Goal: Task Accomplishment & Management: Use online tool/utility

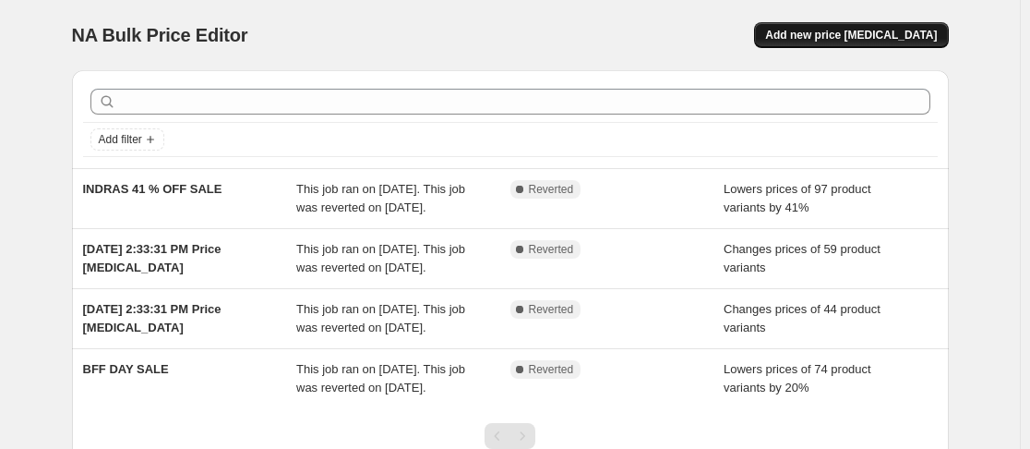
click at [821, 26] on button "Add new price [MEDICAL_DATA]" at bounding box center [851, 35] width 194 height 26
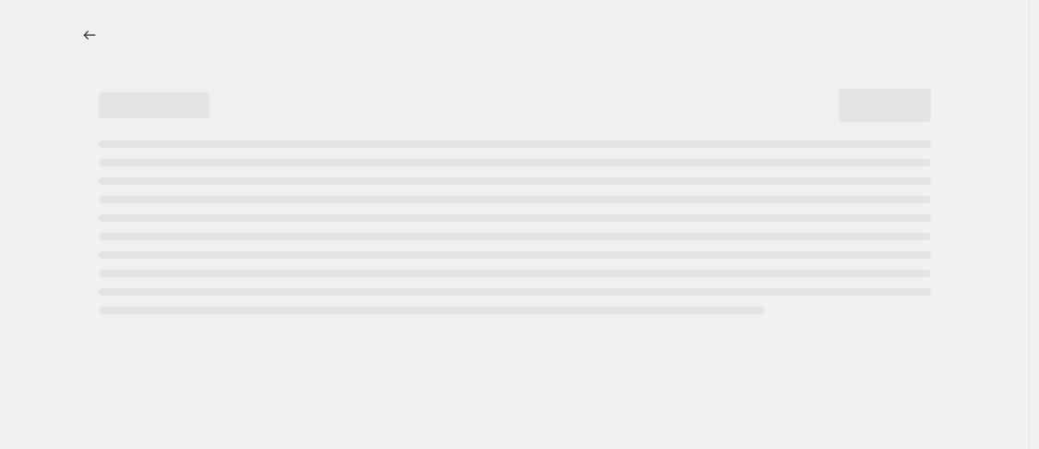
select select "percentage"
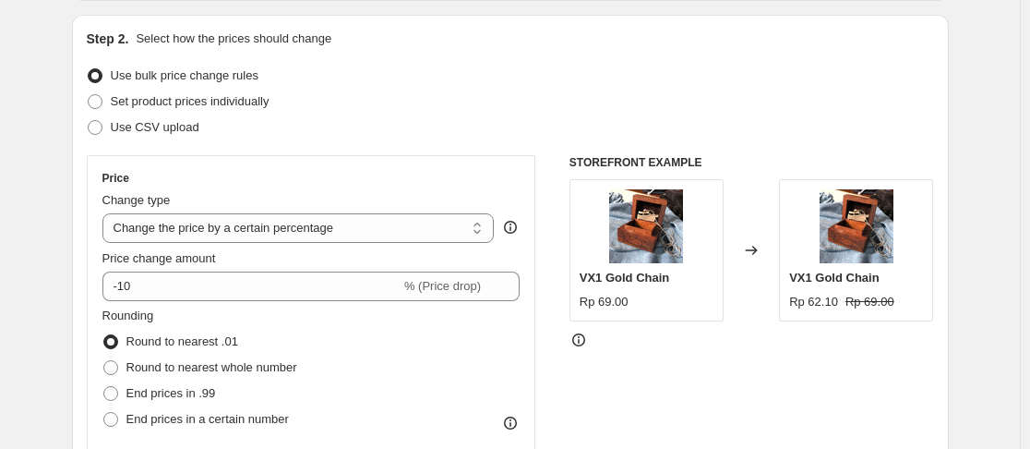
scroll to position [277, 0]
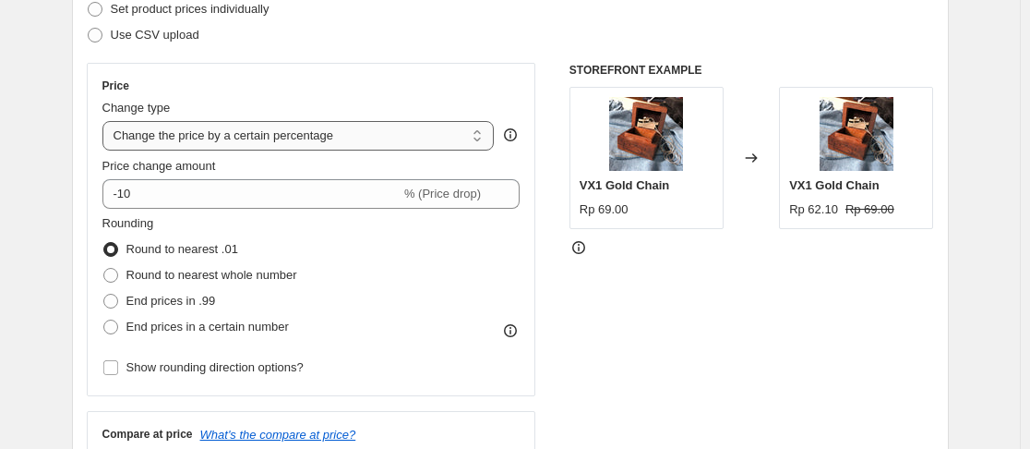
click at [297, 138] on select "Change the price to a certain amount Change the price by a certain amount Chang…" at bounding box center [298, 136] width 392 height 30
click at [302, 135] on select "Change the price to a certain amount Change the price by a certain amount Chang…" at bounding box center [298, 136] width 392 height 30
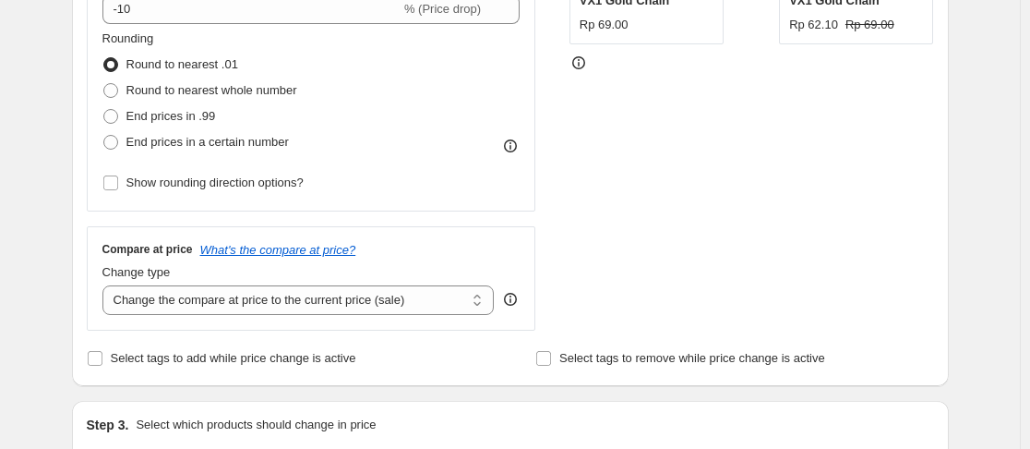
scroll to position [92, 0]
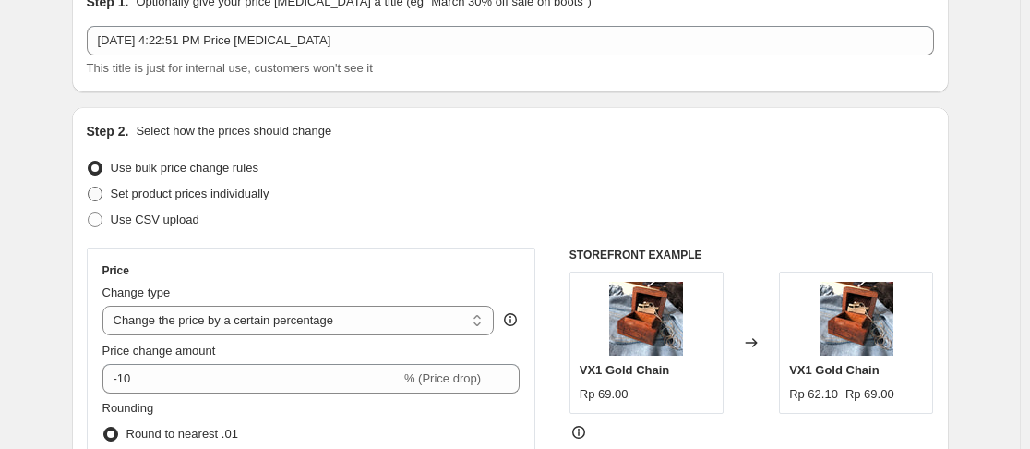
click at [241, 196] on span "Set product prices individually" at bounding box center [190, 193] width 159 height 14
click at [89, 187] on input "Set product prices individually" at bounding box center [88, 186] width 1 height 1
radio input "true"
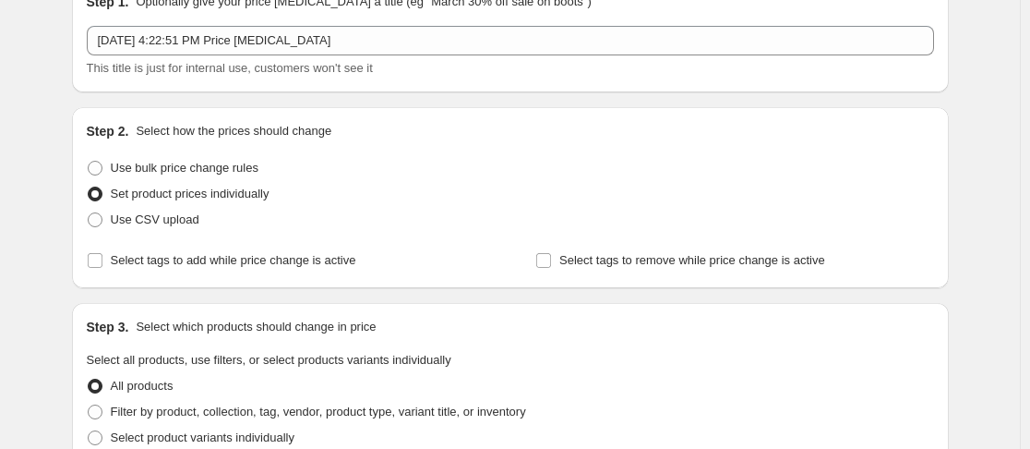
scroll to position [185, 0]
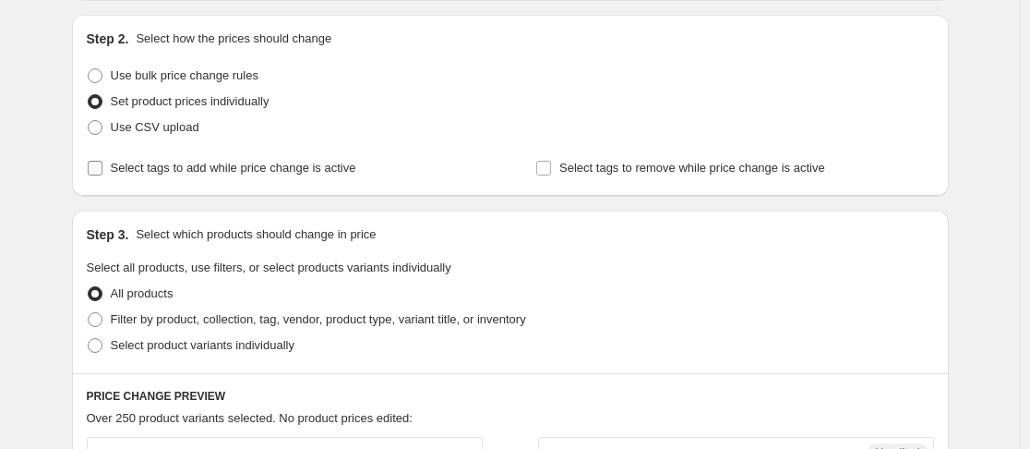
click at [268, 171] on span "Select tags to add while price change is active" at bounding box center [234, 168] width 246 height 14
click at [102, 171] on input "Select tags to add while price change is active" at bounding box center [95, 168] width 15 height 15
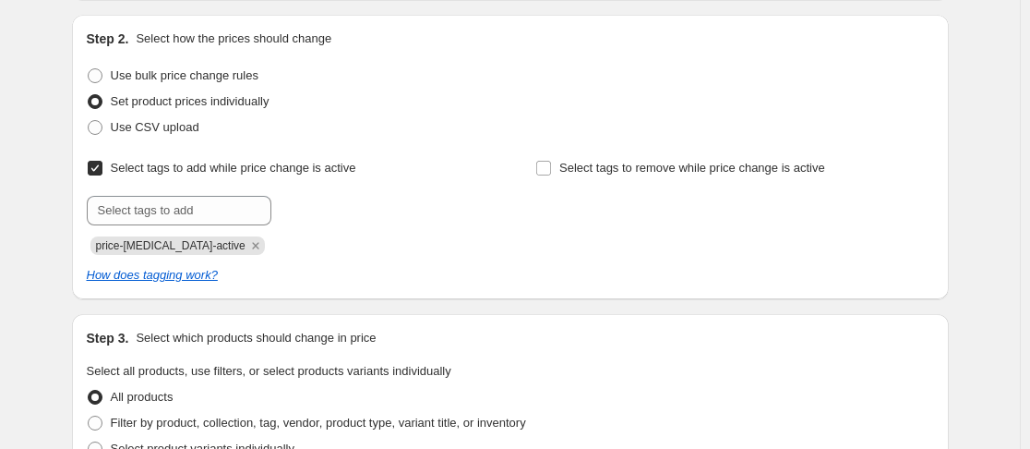
click at [256, 195] on div "Select tags to add while price change is active Submit price-[MEDICAL_DATA]-act…" at bounding box center [286, 205] width 398 height 100
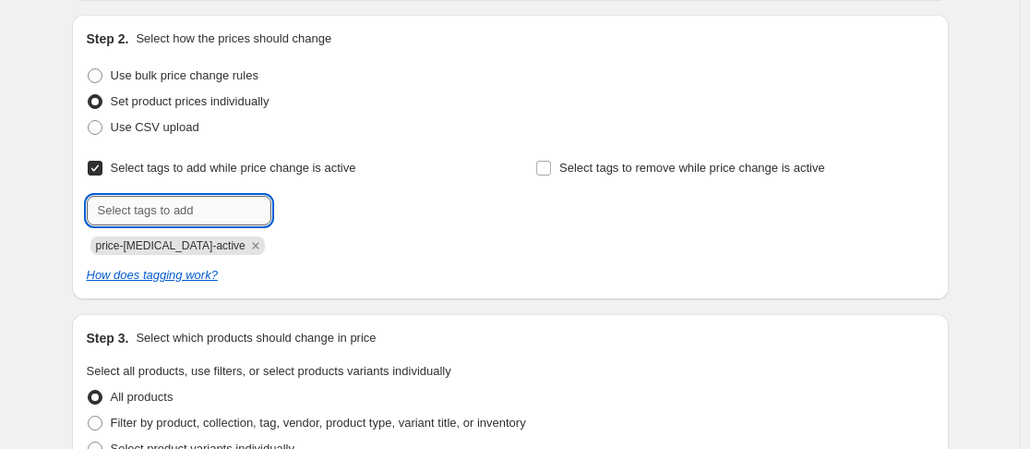
click at [260, 204] on input "text" at bounding box center [179, 211] width 185 height 30
click at [267, 183] on div "Select tags to add while price change is active Submit price-[MEDICAL_DATA]-act…" at bounding box center [286, 205] width 398 height 100
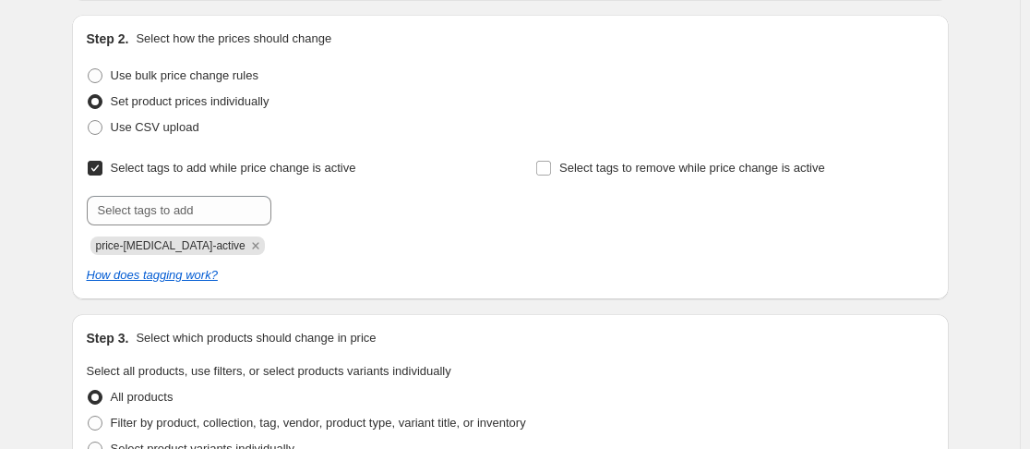
click at [273, 174] on span "Select tags to add while price change is active" at bounding box center [234, 168] width 246 height 14
click at [102, 174] on input "Select tags to add while price change is active" at bounding box center [95, 168] width 15 height 15
checkbox input "false"
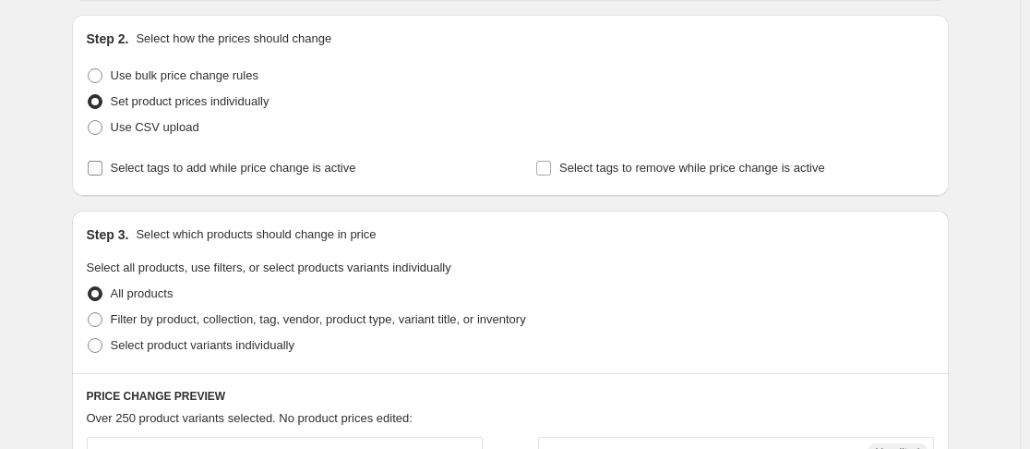
scroll to position [369, 0]
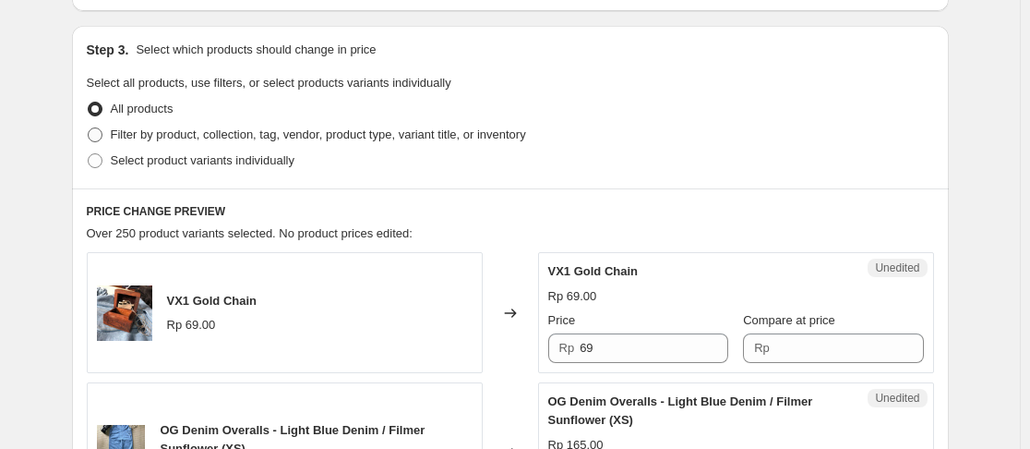
click at [230, 136] on span "Filter by product, collection, tag, vendor, product type, variant title, or inv…" at bounding box center [318, 134] width 415 height 14
click at [89, 128] on input "Filter by product, collection, tag, vendor, product type, variant title, or inv…" at bounding box center [88, 127] width 1 height 1
radio input "true"
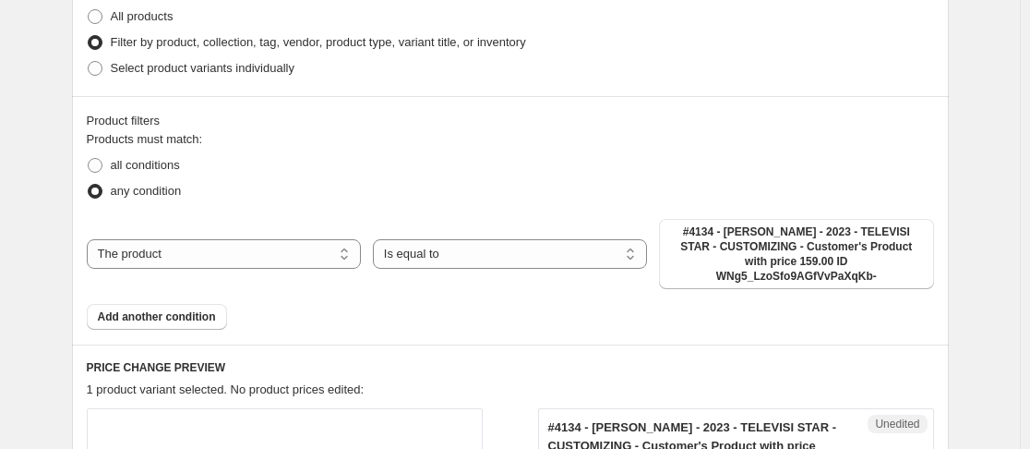
scroll to position [554, 0]
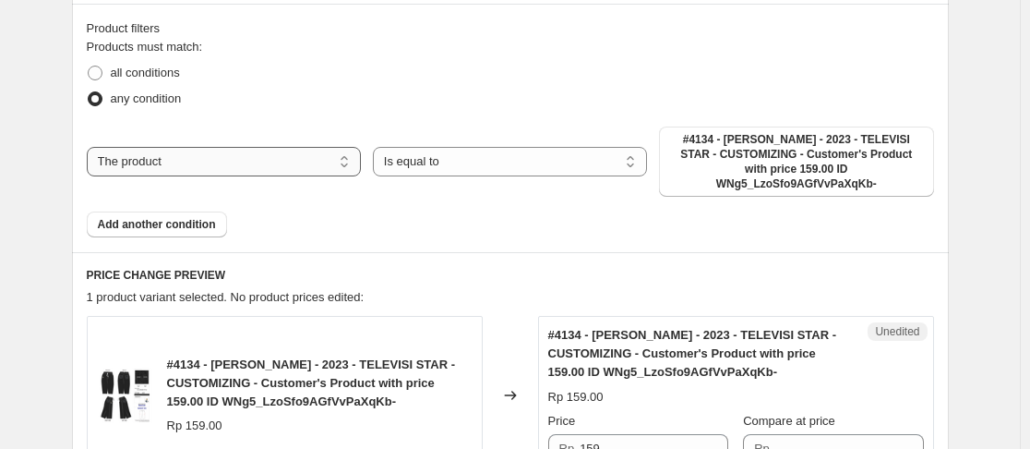
click at [312, 147] on select "The product The product's collection The product's tag The product's vendor The…" at bounding box center [224, 162] width 274 height 30
click at [276, 158] on select "The product The product's collection The product's tag The product's vendor The…" at bounding box center [224, 162] width 274 height 30
select select "collection"
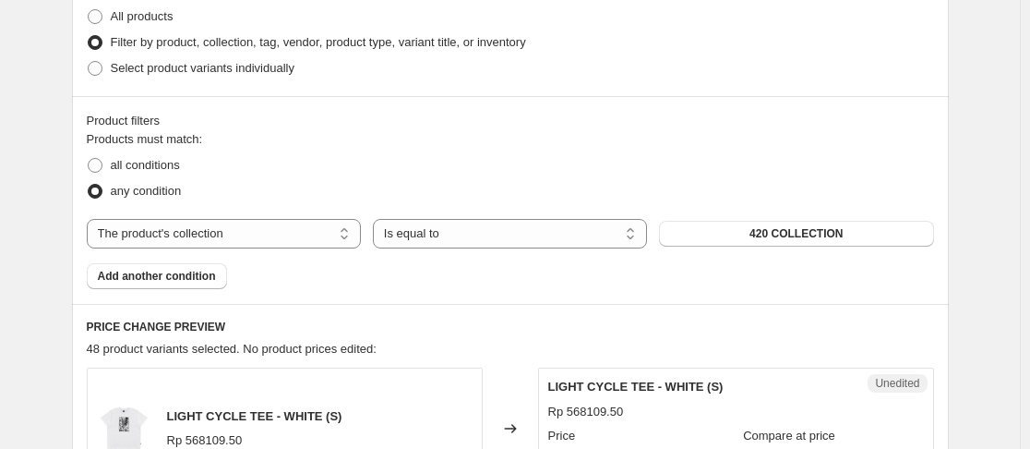
scroll to position [369, 0]
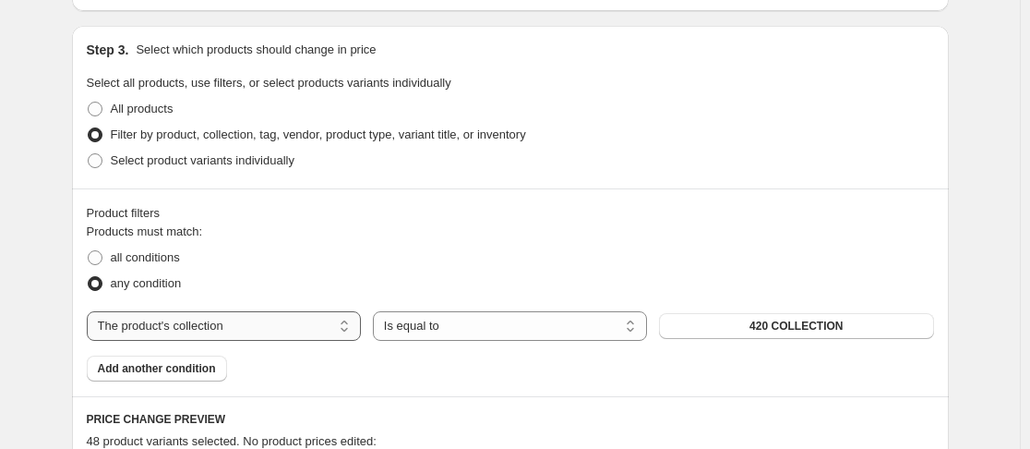
click at [294, 320] on select "The product The product's collection The product's tag The product's vendor The…" at bounding box center [224, 326] width 274 height 30
drag, startPoint x: 441, startPoint y: 225, endPoint x: 441, endPoint y: 249, distance: 24.0
click at [441, 225] on fieldset "Products must match: all conditions any condition" at bounding box center [510, 259] width 847 height 74
click at [434, 317] on select "Is equal to Is not equal to" at bounding box center [510, 326] width 274 height 30
click at [439, 323] on select "Is equal to Is not equal to" at bounding box center [510, 326] width 274 height 30
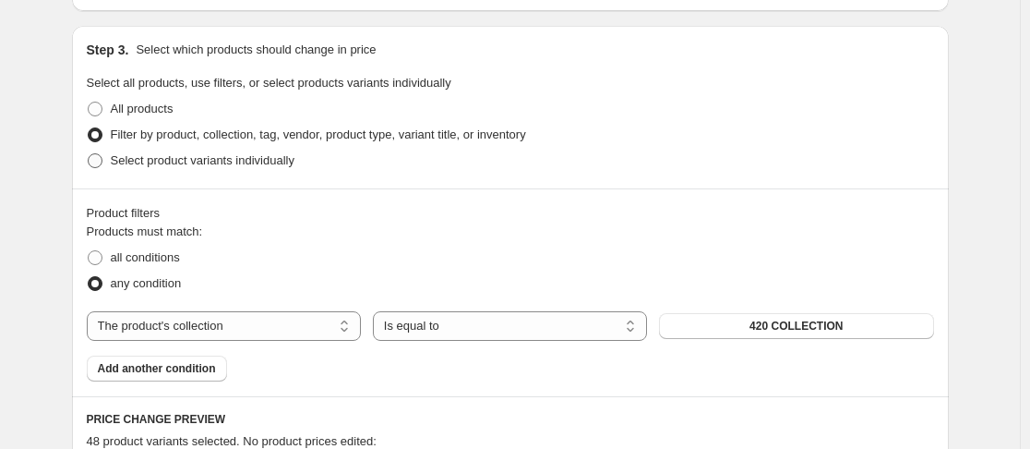
click at [216, 162] on span "Select product variants individually" at bounding box center [203, 160] width 184 height 14
click at [89, 154] on input "Select product variants individually" at bounding box center [88, 153] width 1 height 1
radio input "true"
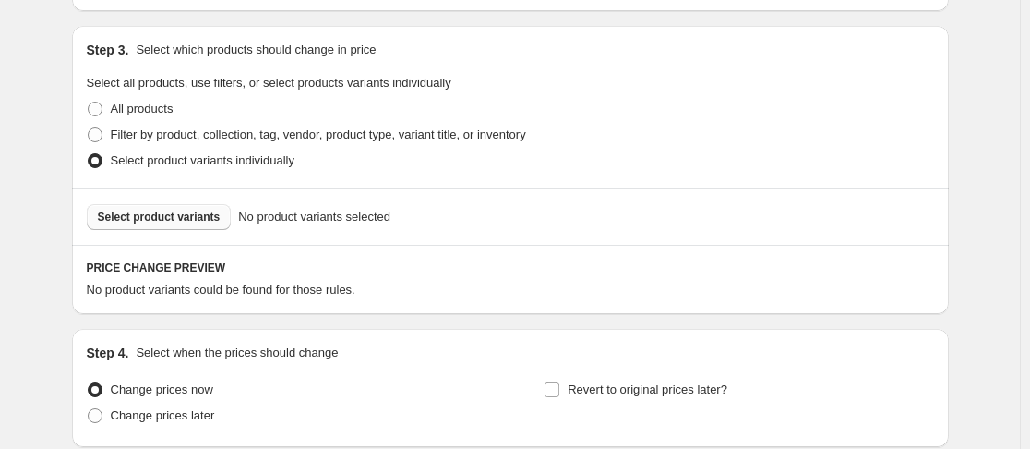
click at [197, 219] on span "Select product variants" at bounding box center [159, 217] width 123 height 15
click at [152, 132] on span "Filter by product, collection, tag, vendor, product type, variant title, or inv…" at bounding box center [318, 134] width 415 height 14
click at [89, 128] on input "Filter by product, collection, tag, vendor, product type, variant title, or inv…" at bounding box center [88, 127] width 1 height 1
radio input "true"
select select "collection"
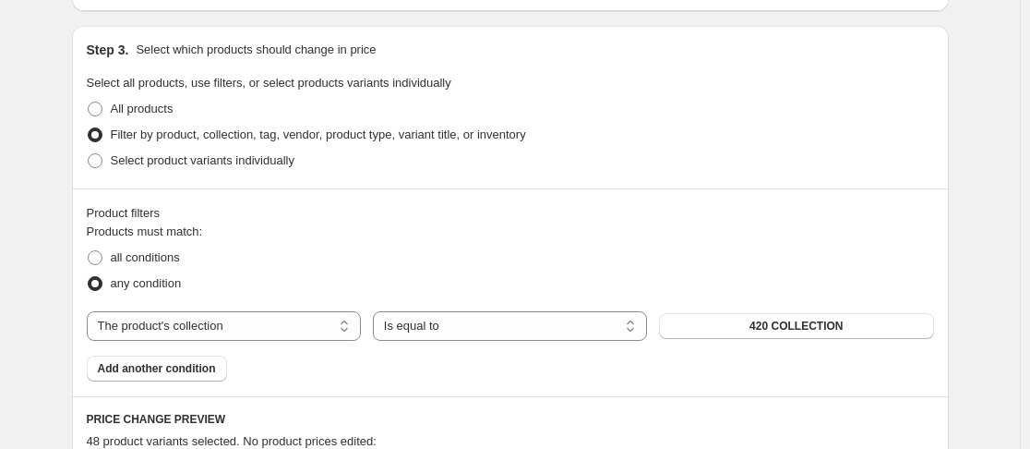
scroll to position [462, 0]
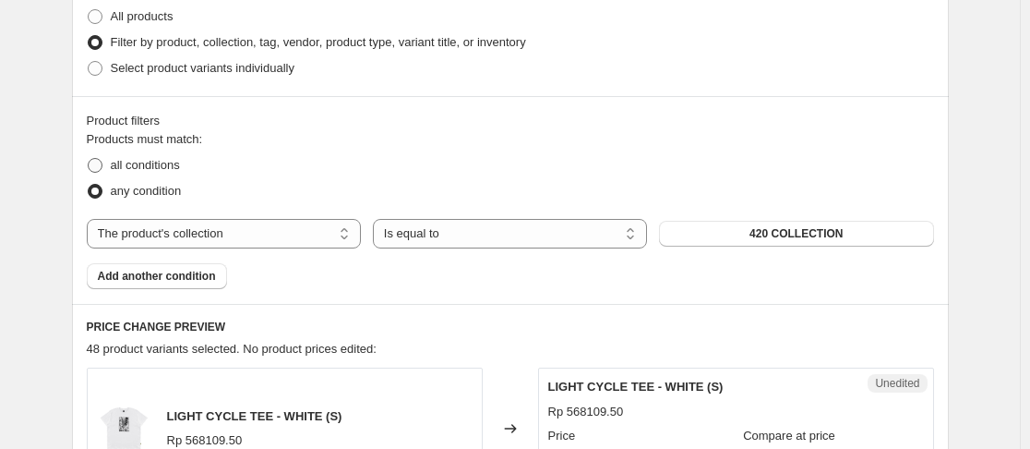
click at [180, 158] on span "all conditions" at bounding box center [145, 165] width 69 height 14
click at [89, 158] on input "all conditions" at bounding box center [88, 158] width 1 height 1
radio input "true"
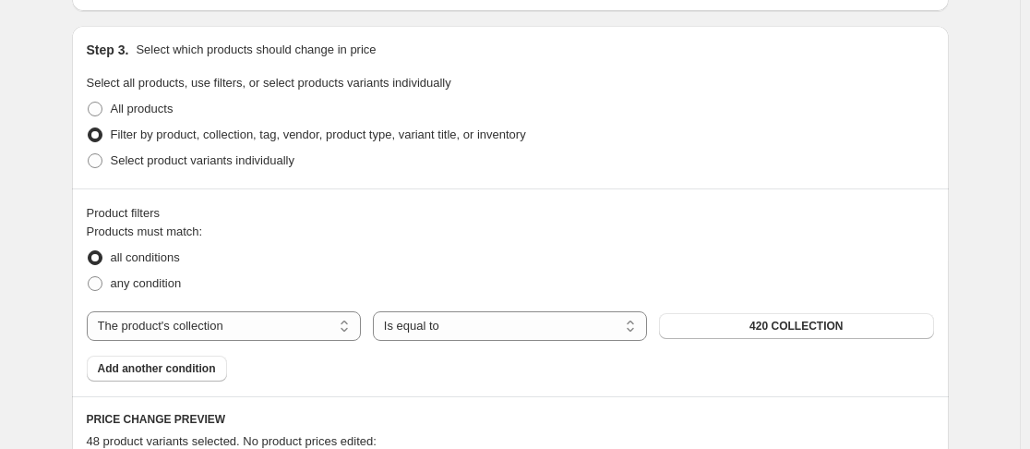
scroll to position [92, 0]
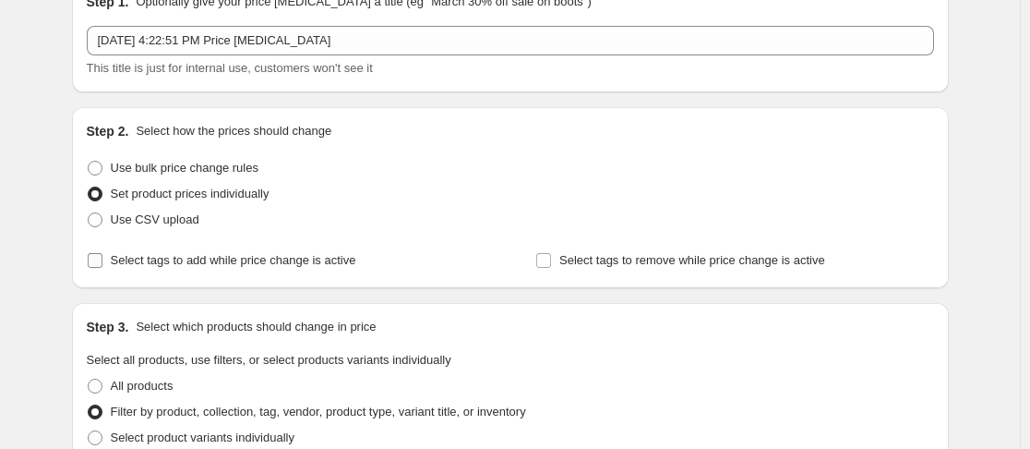
click at [272, 258] on span "Select tags to add while price change is active" at bounding box center [234, 260] width 246 height 14
click at [102, 258] on input "Select tags to add while price change is active" at bounding box center [95, 260] width 15 height 15
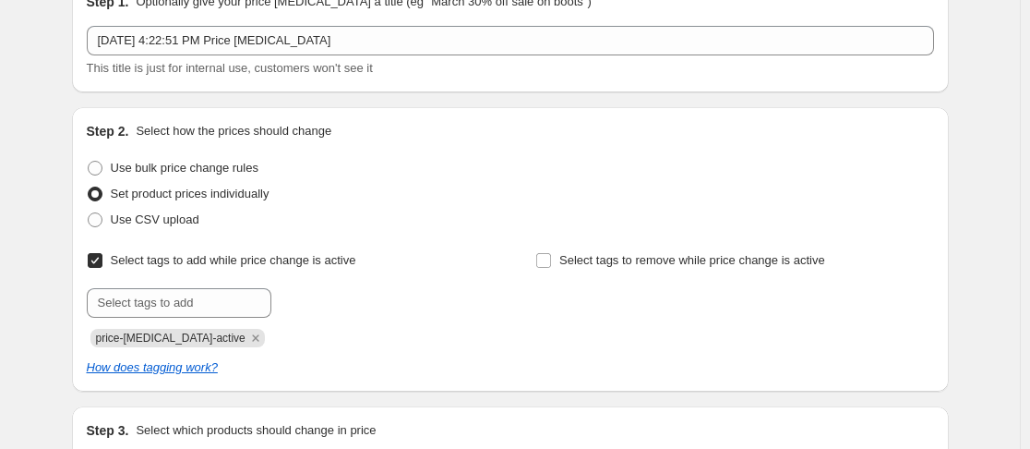
click at [290, 259] on span "Select tags to add while price change is active" at bounding box center [234, 260] width 246 height 14
click at [102, 259] on input "Select tags to add while price change is active" at bounding box center [95, 260] width 15 height 15
checkbox input "false"
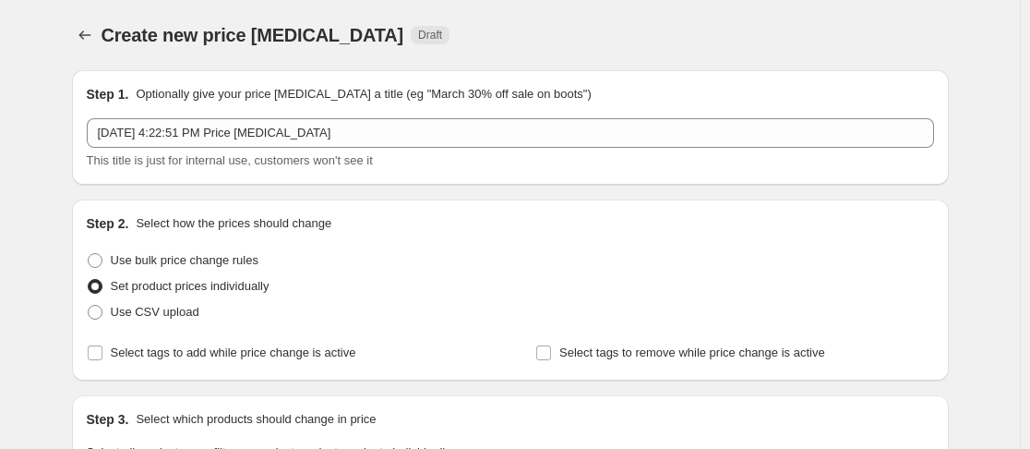
scroll to position [554, 0]
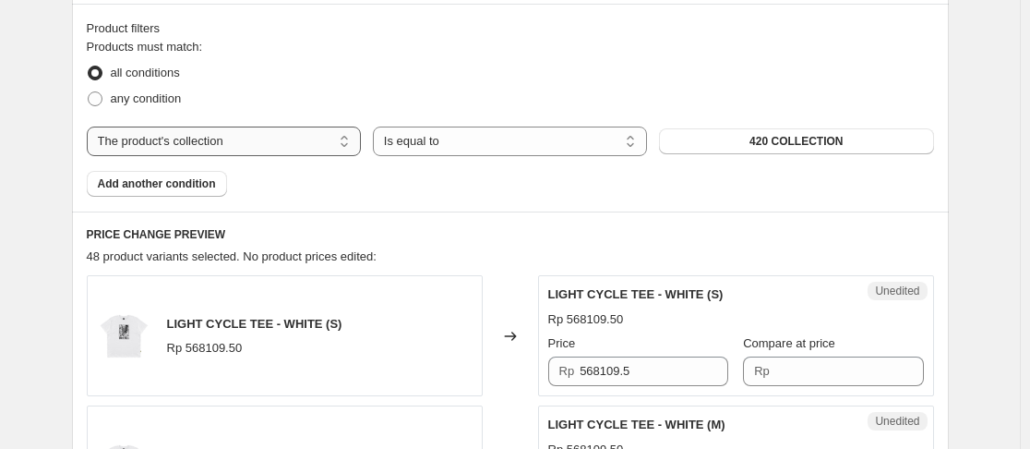
click at [312, 147] on select "The product The product's collection The product's tag The product's vendor The…" at bounding box center [224, 141] width 274 height 30
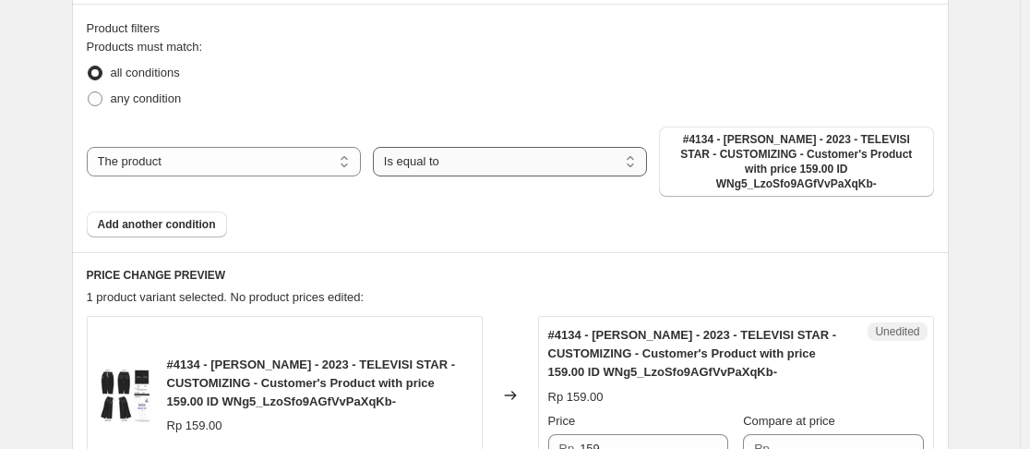
click at [553, 157] on select "Is equal to Is not equal to" at bounding box center [510, 162] width 274 height 30
drag, startPoint x: 553, startPoint y: 157, endPoint x: 530, endPoint y: 157, distance: 23.1
click at [553, 157] on select "Is equal to Is not equal to" at bounding box center [510, 162] width 274 height 30
click at [323, 160] on select "The product The product's collection The product's tag The product's vendor The…" at bounding box center [224, 162] width 274 height 30
select select "collection"
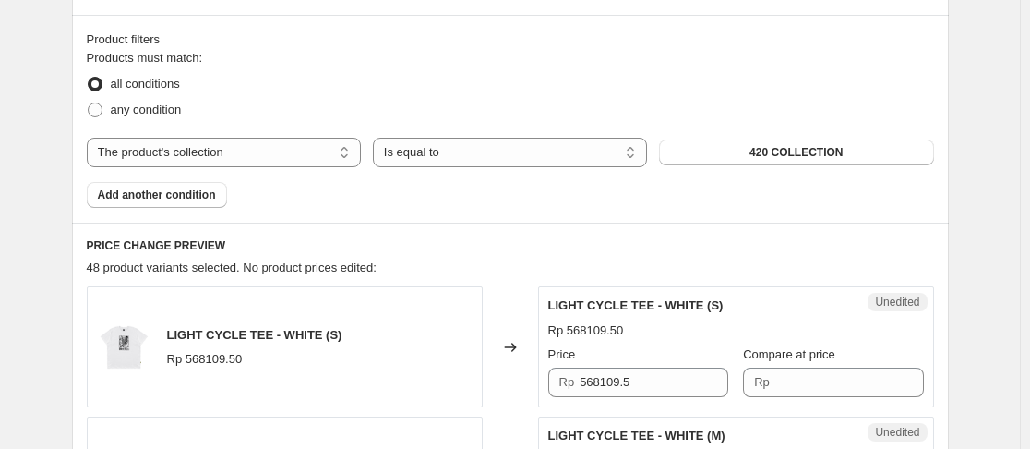
scroll to position [358, 0]
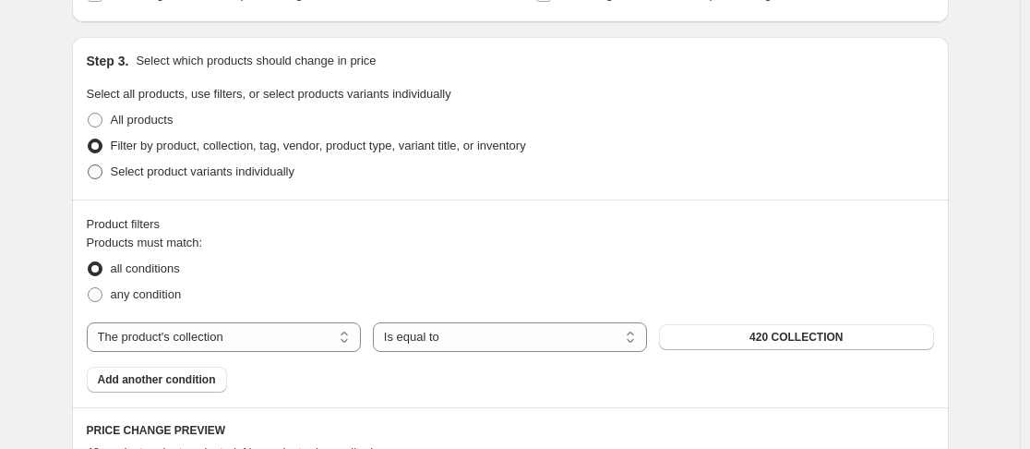
click at [181, 174] on span "Select product variants individually" at bounding box center [203, 171] width 184 height 14
click at [89, 165] on input "Select product variants individually" at bounding box center [88, 164] width 1 height 1
radio input "true"
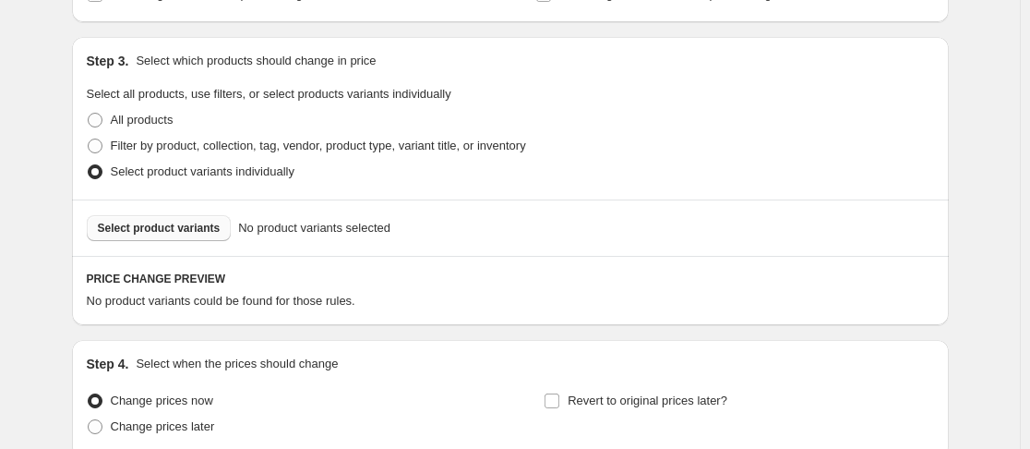
click at [189, 231] on span "Select product variants" at bounding box center [159, 228] width 123 height 15
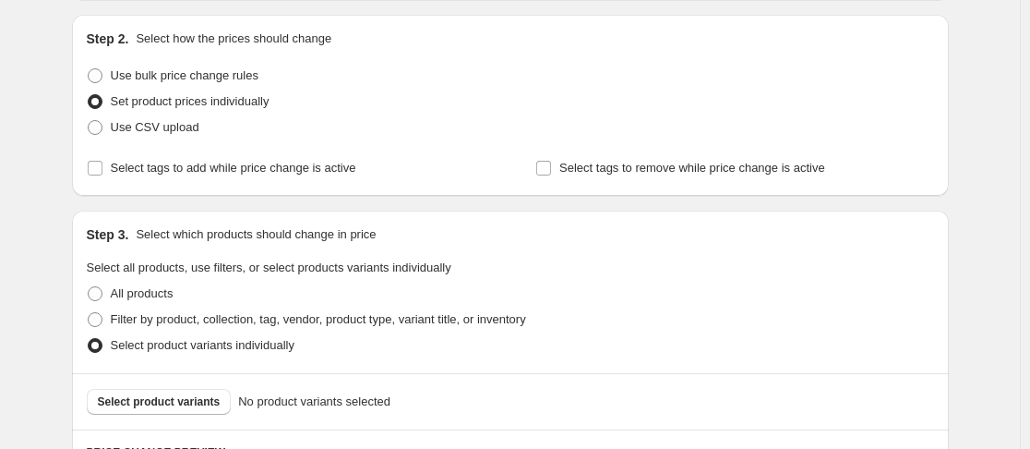
scroll to position [369, 0]
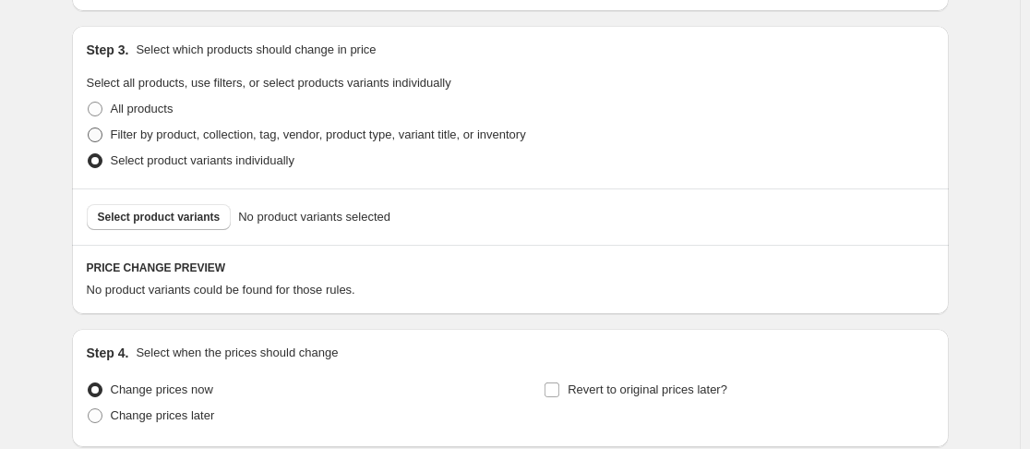
click at [138, 138] on span "Filter by product, collection, tag, vendor, product type, variant title, or inv…" at bounding box center [318, 134] width 415 height 14
click at [89, 128] on input "Filter by product, collection, tag, vendor, product type, variant title, or inv…" at bounding box center [88, 127] width 1 height 1
radio input "true"
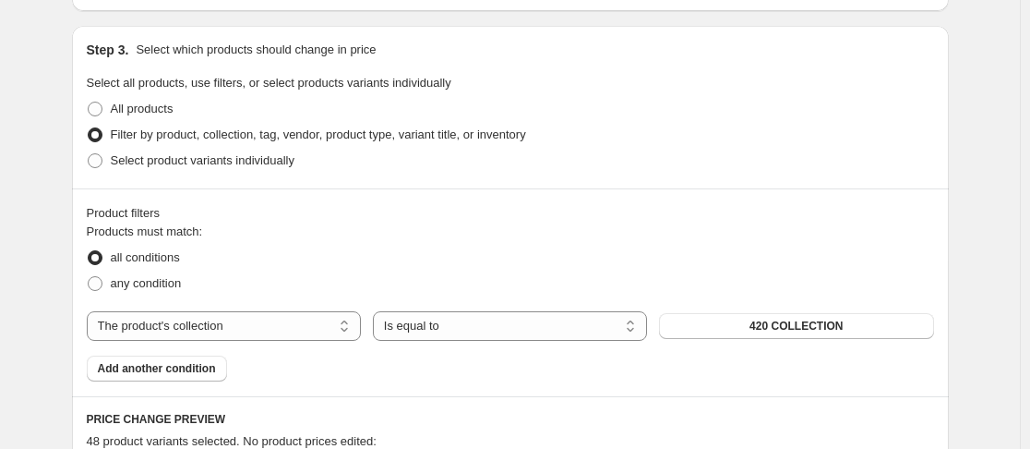
scroll to position [462, 0]
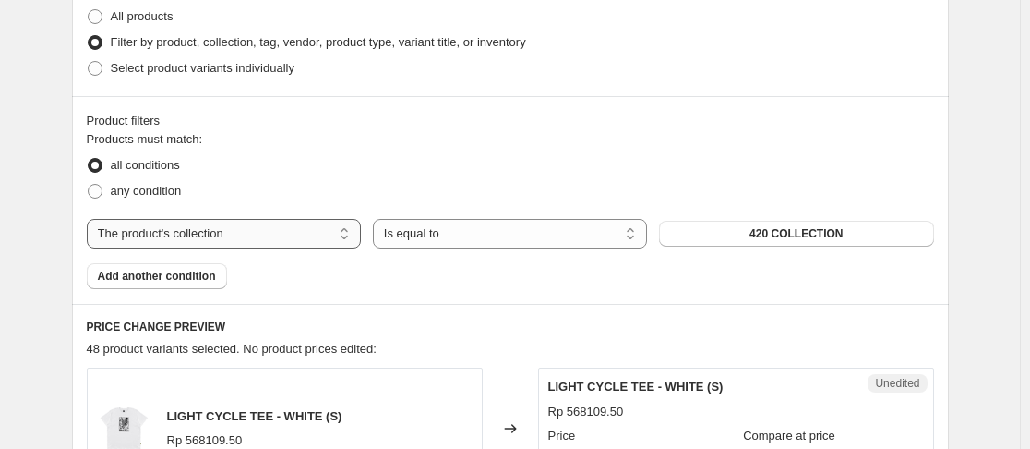
click at [213, 236] on select "The product The product's collection The product's tag The product's vendor The…" at bounding box center [224, 234] width 274 height 30
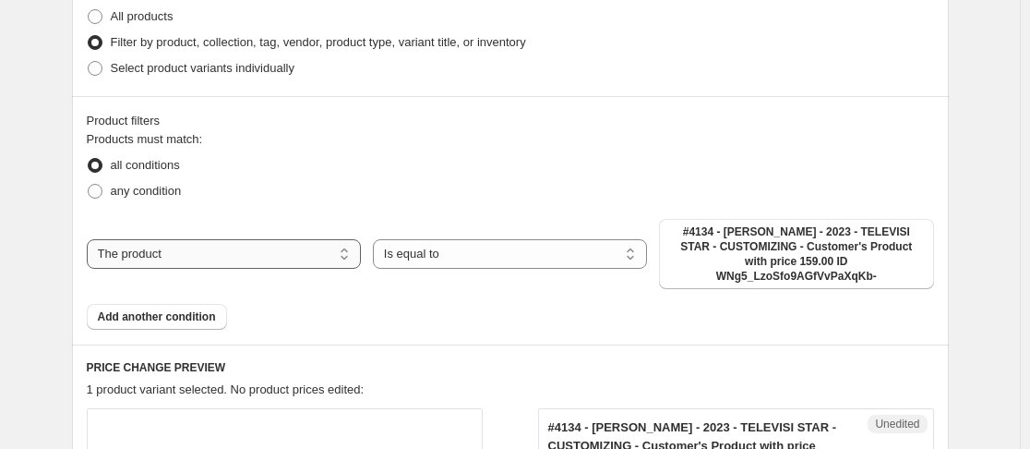
click at [254, 257] on select "The product The product's collection The product's tag The product's vendor The…" at bounding box center [224, 254] width 274 height 30
select select "collection"
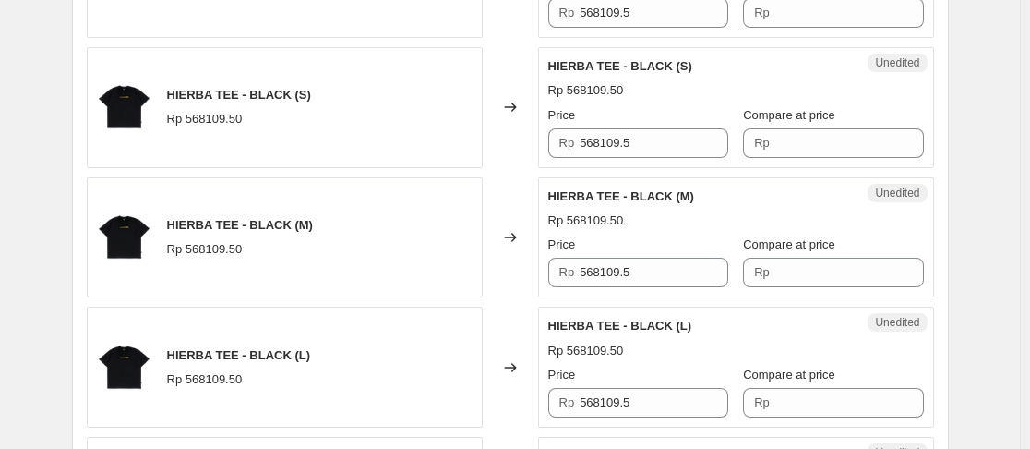
scroll to position [3312, 0]
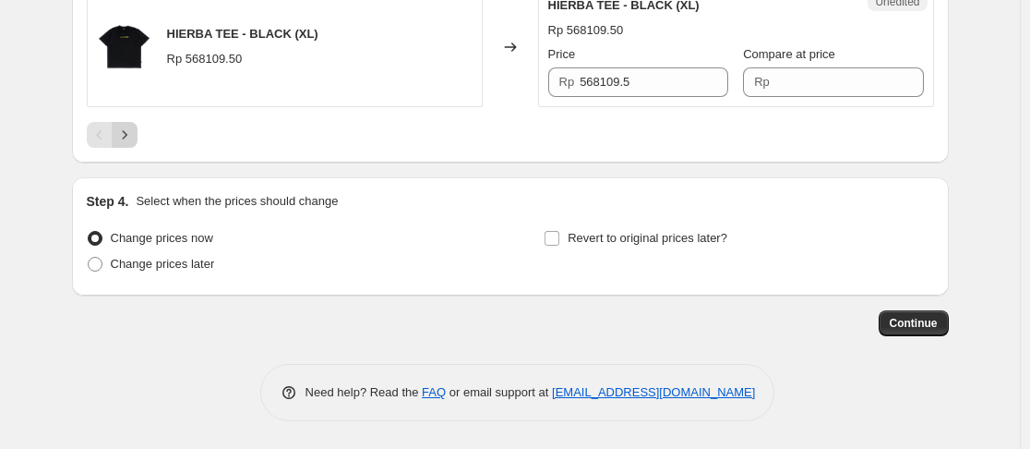
click at [131, 129] on icon "Next" at bounding box center [124, 135] width 18 height 18
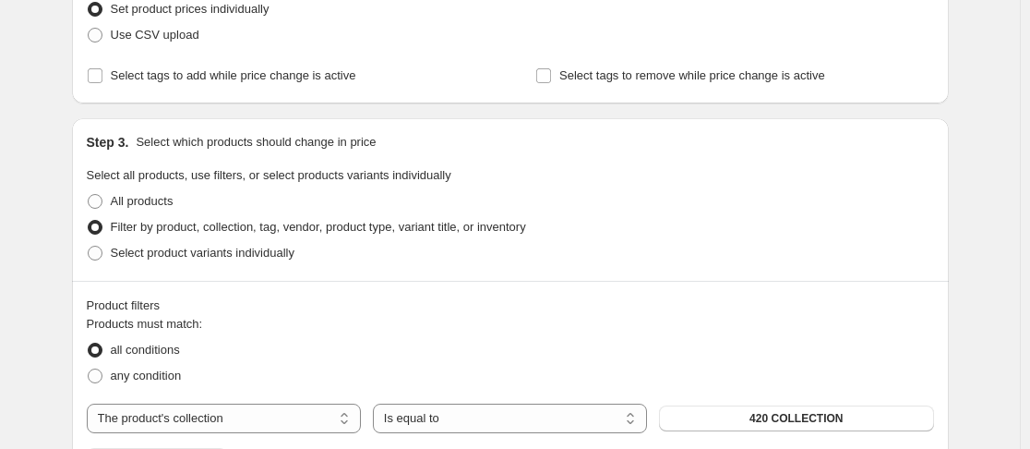
scroll to position [462, 0]
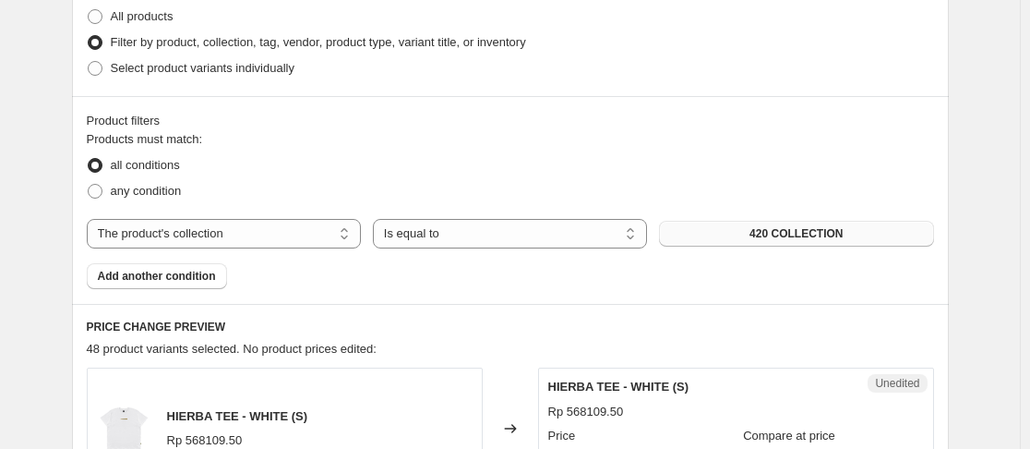
click at [756, 227] on button "420 COLLECTION" at bounding box center [796, 234] width 274 height 26
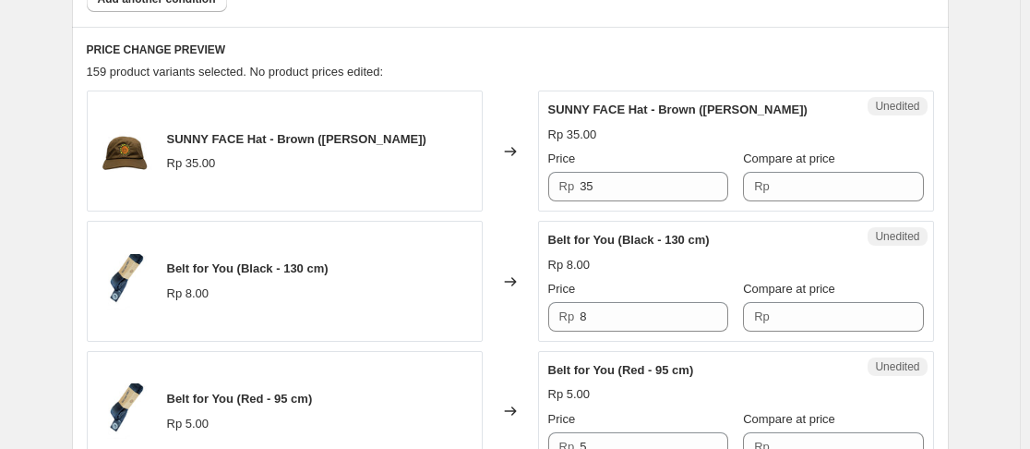
scroll to position [554, 0]
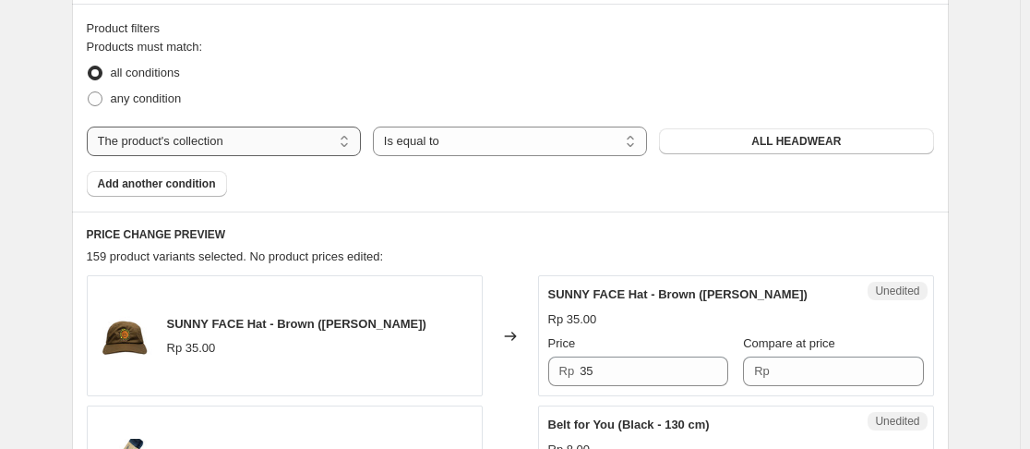
click at [277, 145] on select "The product The product's collection The product's tag The product's vendor The…" at bounding box center [224, 141] width 274 height 30
click at [297, 146] on select "The product The product's collection The product's tag The product's vendor The…" at bounding box center [224, 141] width 274 height 30
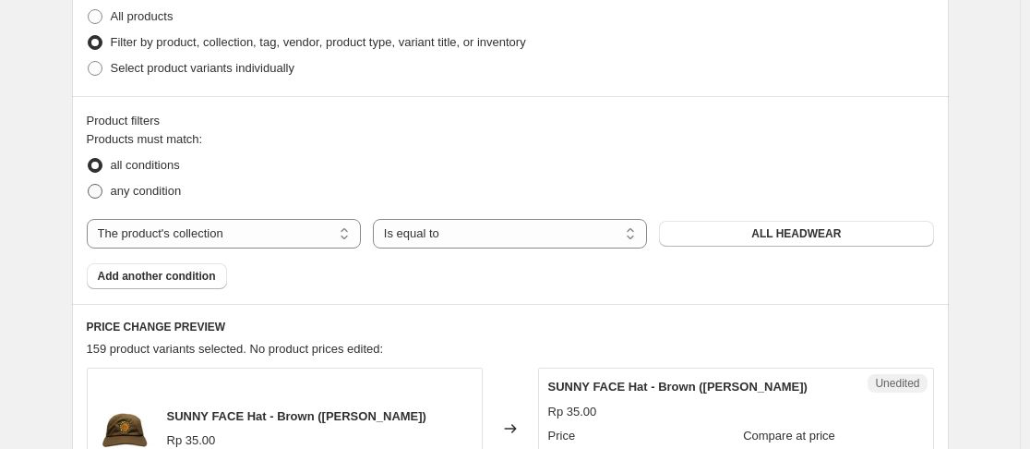
click at [163, 186] on span "any condition" at bounding box center [146, 191] width 71 height 14
click at [89, 185] on input "any condition" at bounding box center [88, 184] width 1 height 1
radio input "true"
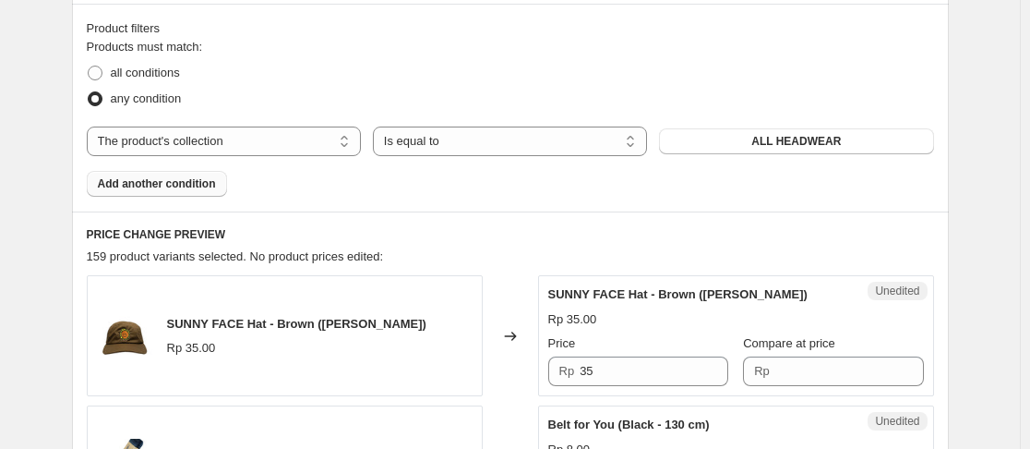
click at [178, 186] on span "Add another condition" at bounding box center [157, 183] width 118 height 15
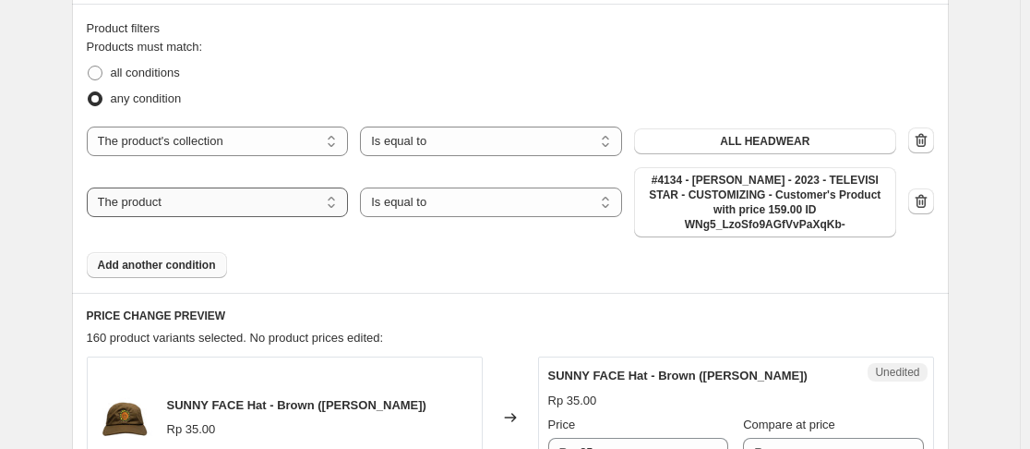
click at [328, 190] on select "The product The product's collection The product's tag The product's vendor The…" at bounding box center [218, 202] width 262 height 30
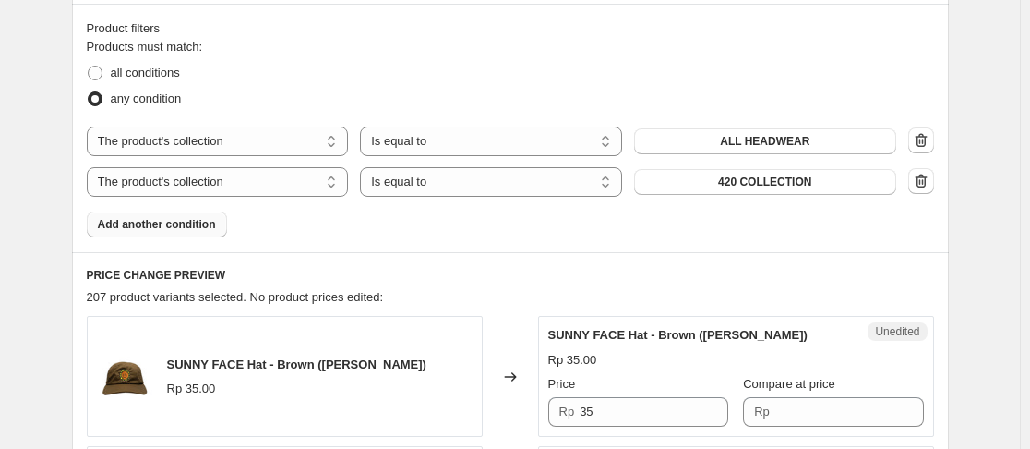
click at [778, 186] on span "420 COLLECTION" at bounding box center [764, 181] width 93 height 15
click at [258, 187] on select "The product The product's collection The product's tag The product's vendor The…" at bounding box center [218, 182] width 262 height 30
select select "product_status"
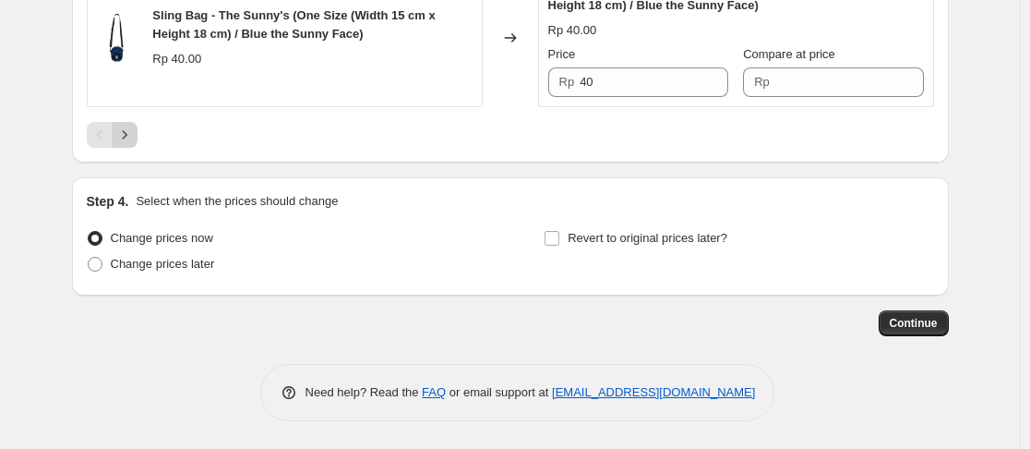
click at [133, 136] on icon "Next" at bounding box center [124, 135] width 18 height 18
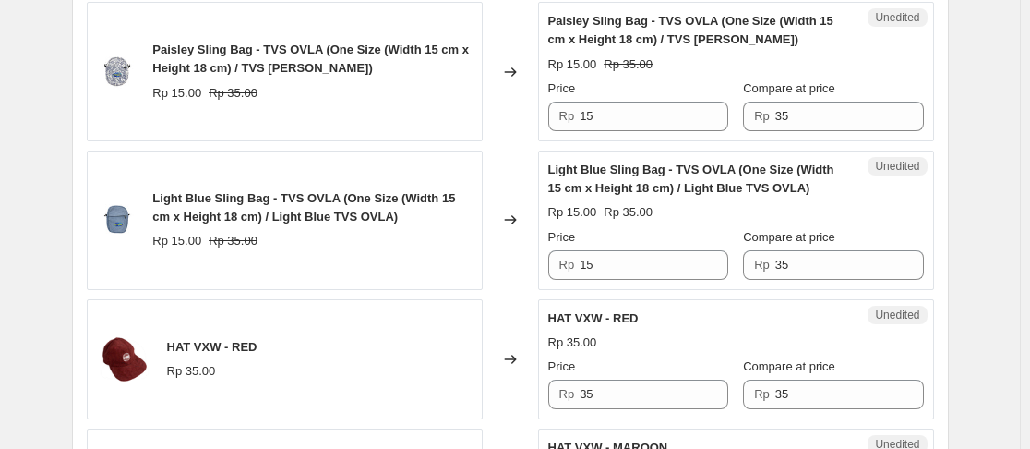
scroll to position [3427, 0]
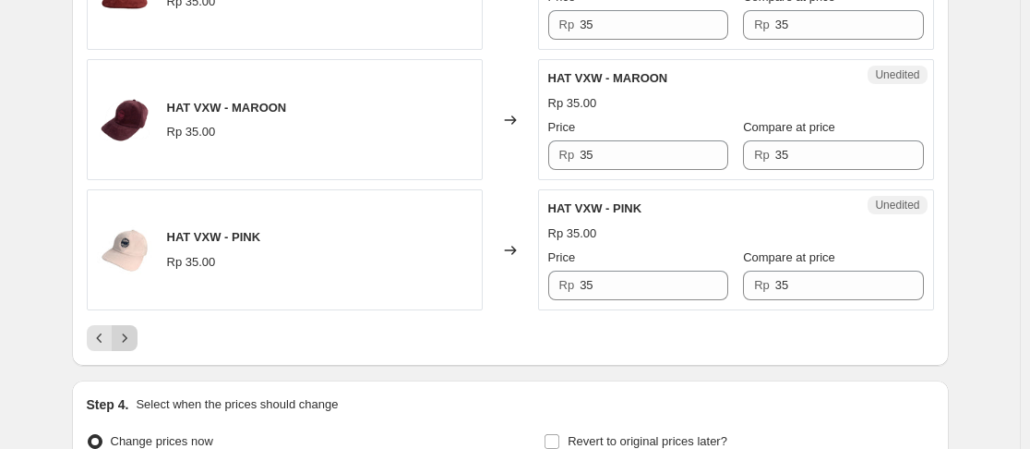
click at [131, 329] on icon "Next" at bounding box center [124, 338] width 18 height 18
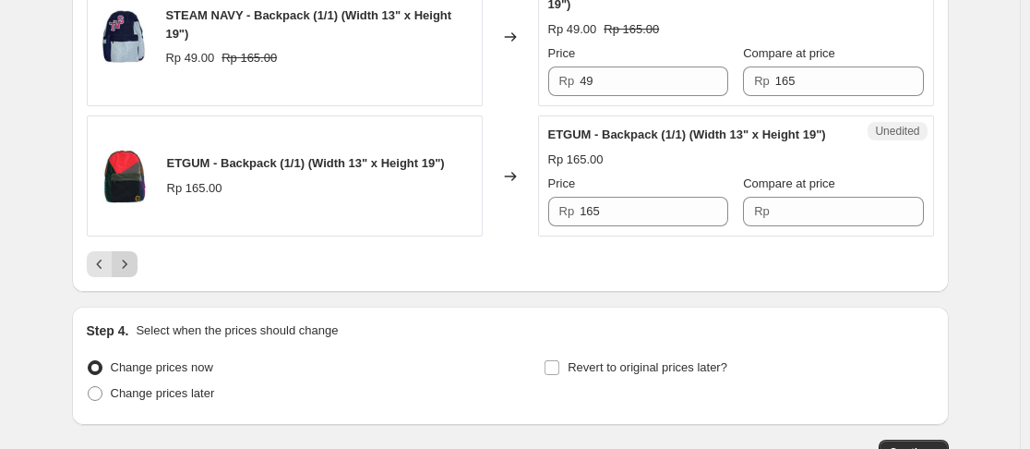
click at [133, 273] on icon "Next" at bounding box center [124, 264] width 18 height 18
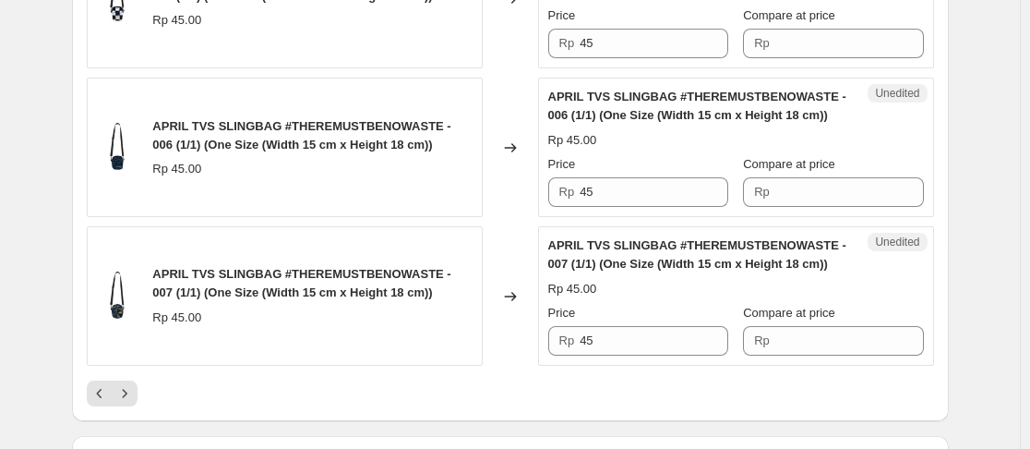
scroll to position [3058, 0]
